Goal: Complete application form

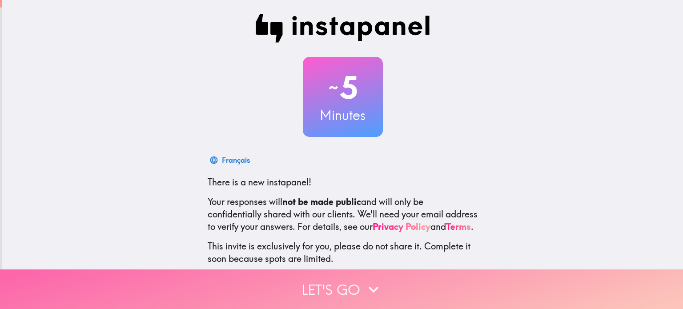
click at [369, 286] on icon "button" at bounding box center [374, 290] width 20 height 20
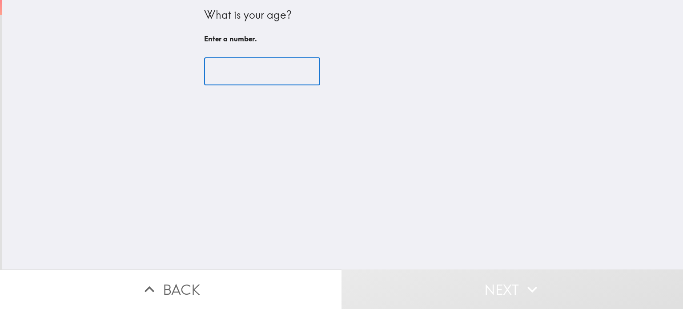
click at [263, 58] on input "number" at bounding box center [262, 72] width 116 height 28
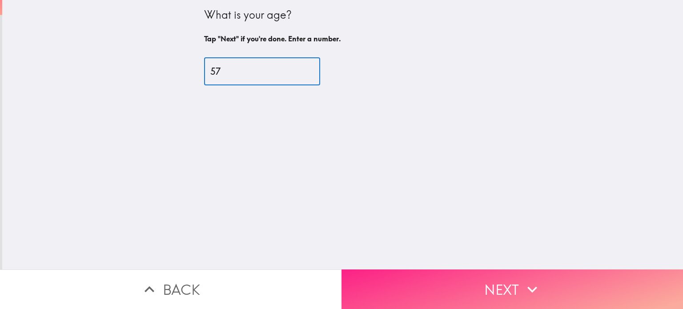
type input "57"
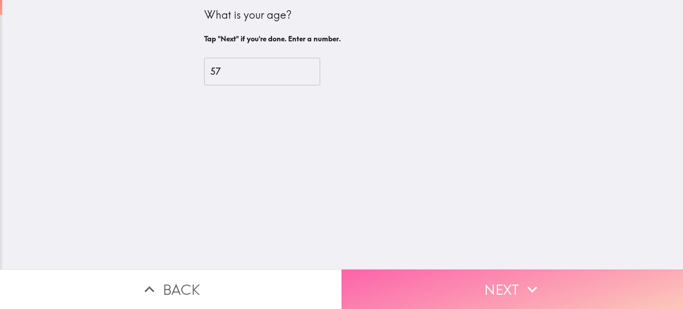
click at [499, 284] on button "Next" at bounding box center [513, 290] width 342 height 40
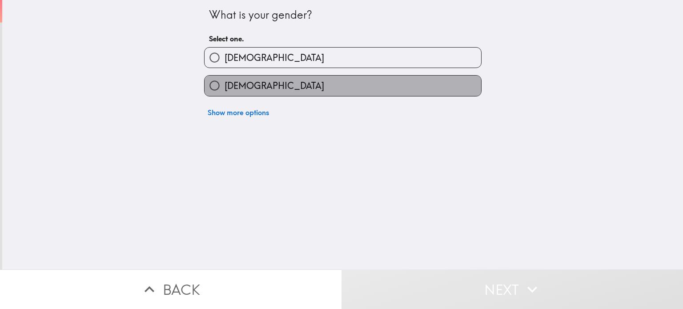
click at [358, 83] on label "[DEMOGRAPHIC_DATA]" at bounding box center [343, 86] width 277 height 20
click at [225, 83] on input "[DEMOGRAPHIC_DATA]" at bounding box center [215, 86] width 20 height 20
radio input "true"
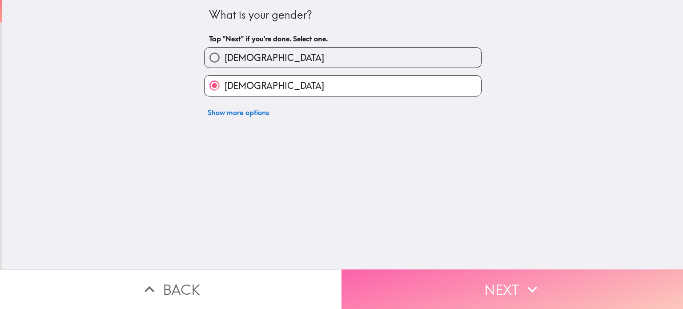
click at [441, 291] on button "Next" at bounding box center [513, 290] width 342 height 40
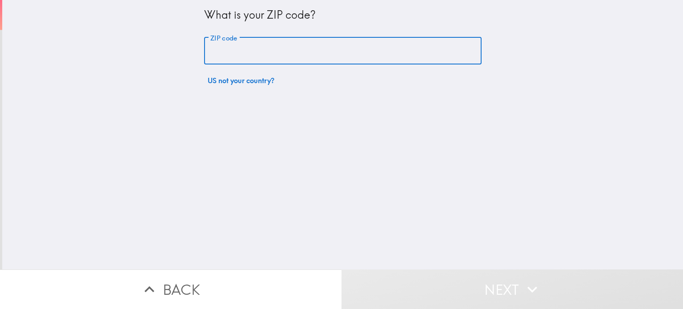
click at [317, 52] on input "ZIP code" at bounding box center [343, 51] width 278 height 28
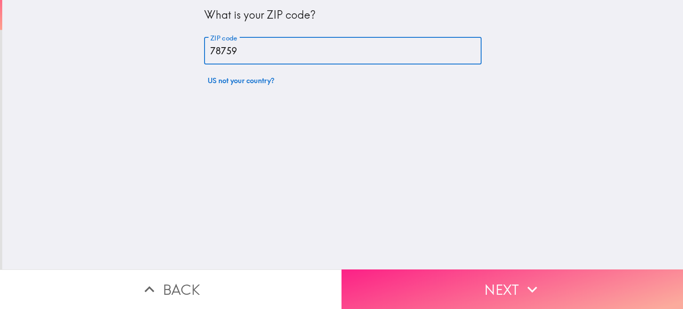
type input "78759"
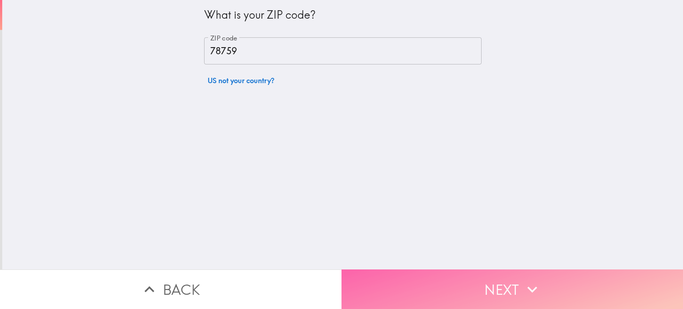
click at [448, 272] on button "Next" at bounding box center [513, 290] width 342 height 40
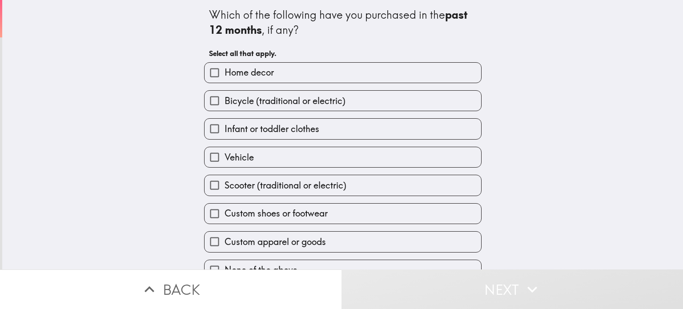
click at [580, 96] on div "Which of the following have you purchased in the past 12 months , if any? Selec…" at bounding box center [342, 135] width 681 height 270
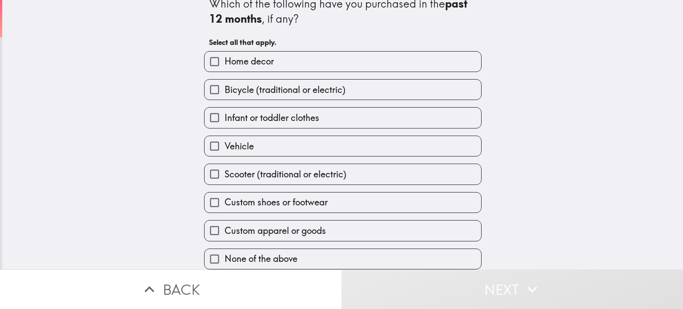
scroll to position [16, 0]
click at [331, 60] on label "Home decor" at bounding box center [343, 62] width 277 height 20
click at [225, 60] on input "Home decor" at bounding box center [215, 62] width 20 height 20
checkbox input "true"
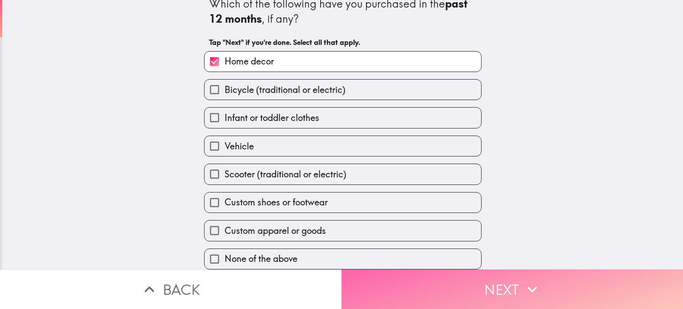
click at [477, 289] on button "Next" at bounding box center [513, 290] width 342 height 40
